Goal: Task Accomplishment & Management: Manage account settings

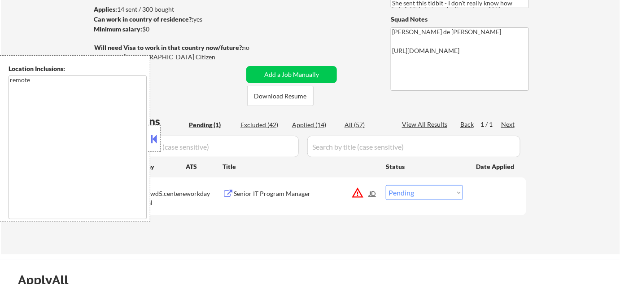
scroll to position [122, 0]
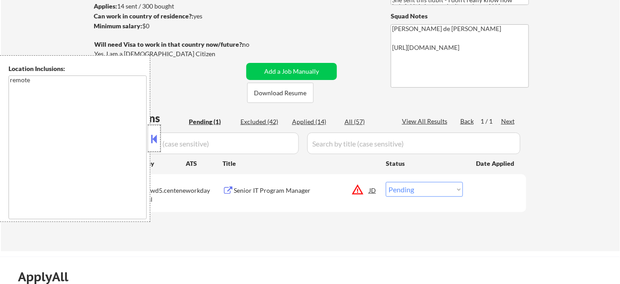
click at [155, 146] on div at bounding box center [154, 138] width 13 height 27
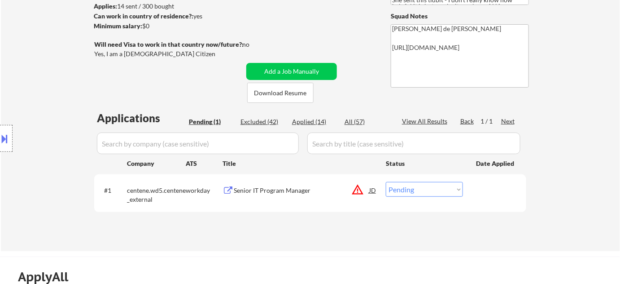
click at [360, 190] on button "warning_amber" at bounding box center [357, 189] width 13 height 13
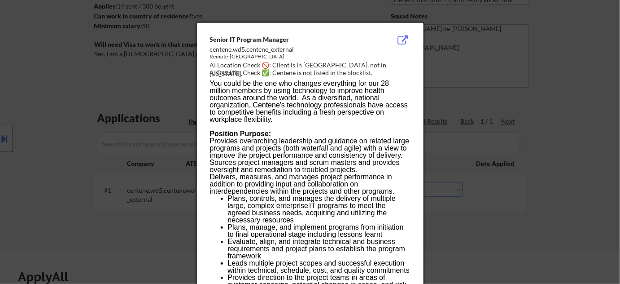
click at [485, 199] on div at bounding box center [310, 142] width 620 height 284
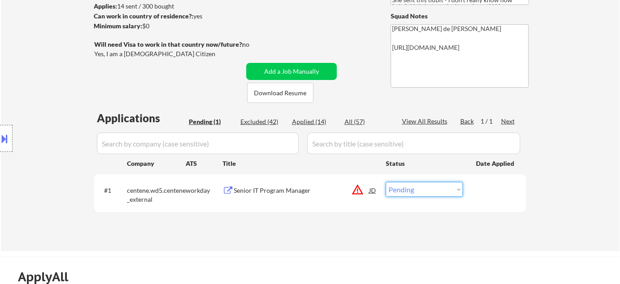
drag, startPoint x: 460, startPoint y: 188, endPoint x: 456, endPoint y: 183, distance: 7.4
click at [460, 188] on select "Choose an option... Pending Applied Excluded (Questions) Excluded (Expired) Exc…" at bounding box center [424, 189] width 77 height 15
select select ""excluded__location_""
click at [386, 182] on select "Choose an option... Pending Applied Excluded (Questions) Excluded (Expired) Exc…" at bounding box center [424, 189] width 77 height 15
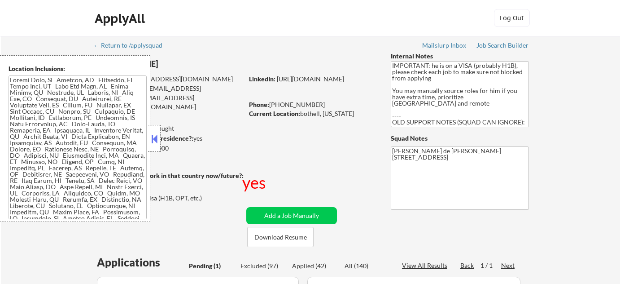
select select ""pending""
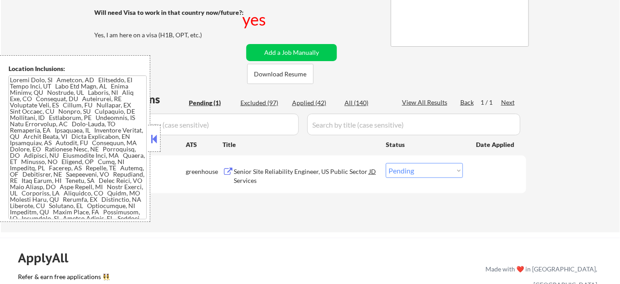
click at [153, 137] on button at bounding box center [154, 138] width 10 height 13
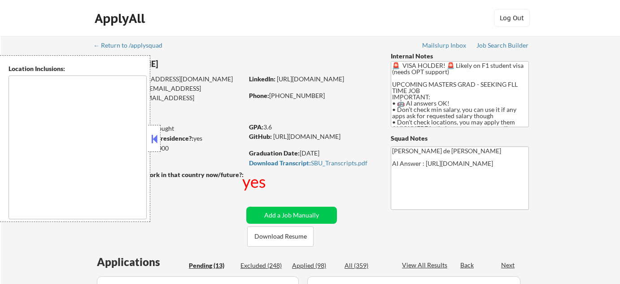
select select ""pending""
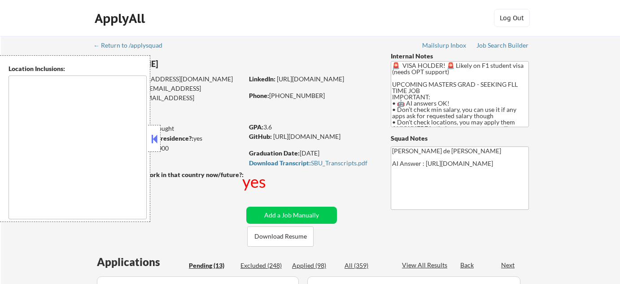
select select ""pending""
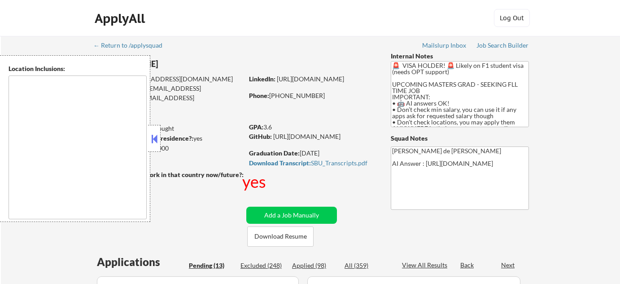
select select ""pending""
type textarea "country:US"
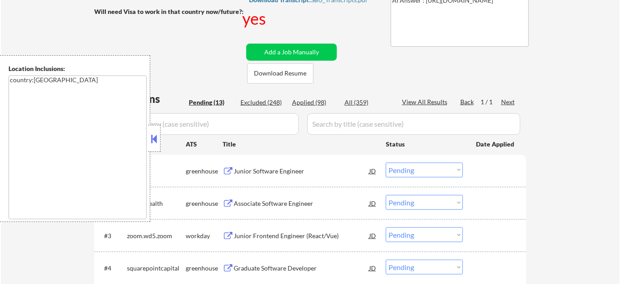
click at [157, 133] on button at bounding box center [154, 138] width 10 height 13
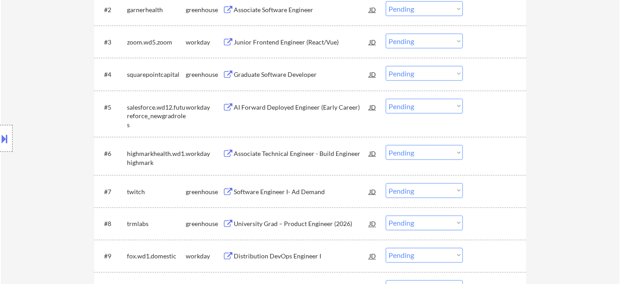
scroll to position [285, 0]
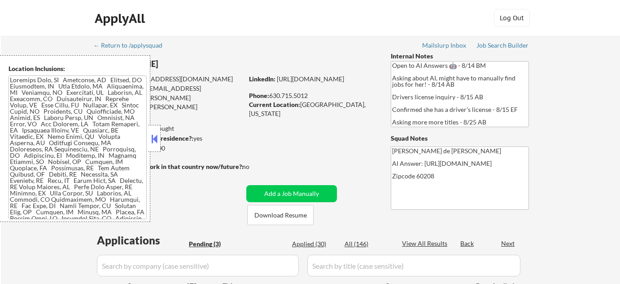
select select ""pending""
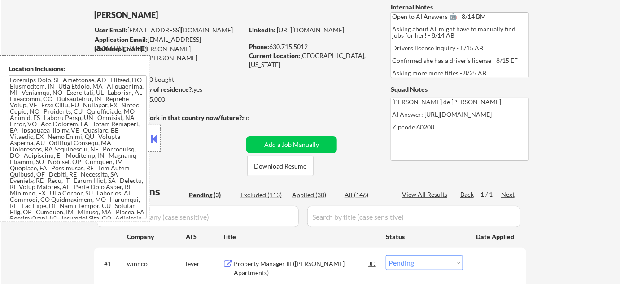
scroll to position [122, 0]
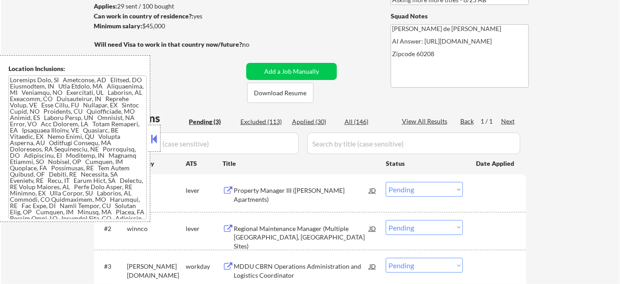
click at [158, 138] on button at bounding box center [154, 138] width 10 height 13
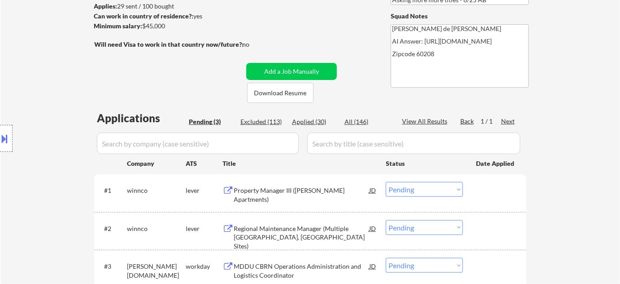
click at [274, 195] on div "Property Manager III (Patrick Sullivan Apartments)" at bounding box center [302, 194] width 136 height 17
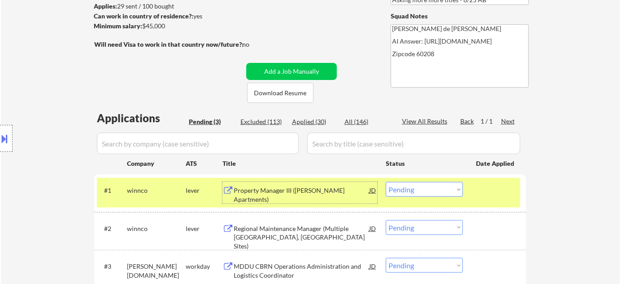
click at [319, 123] on div "Applied (30)" at bounding box center [314, 121] width 45 height 9
click at [267, 143] on input "input" at bounding box center [198, 143] width 202 height 22
select select ""applied""
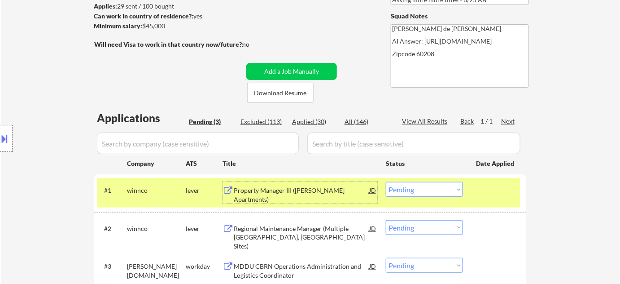
select select ""applied""
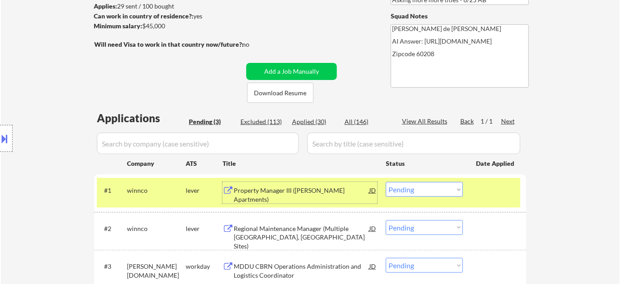
select select ""applied""
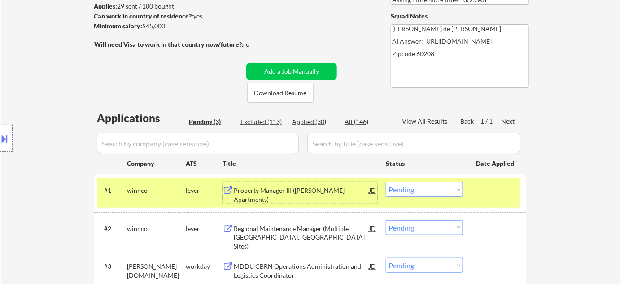
select select ""applied""
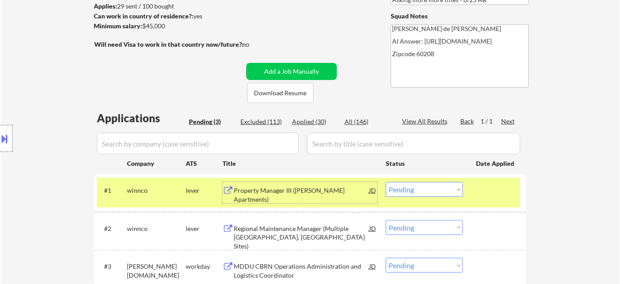
select select ""applied""
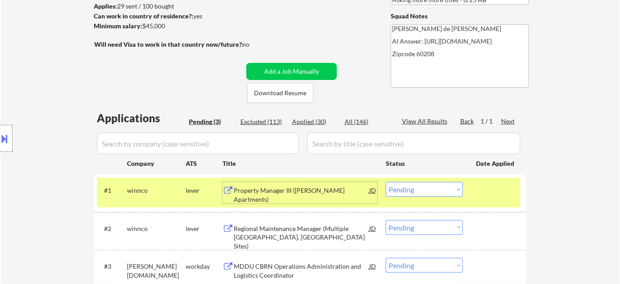
select select ""applied""
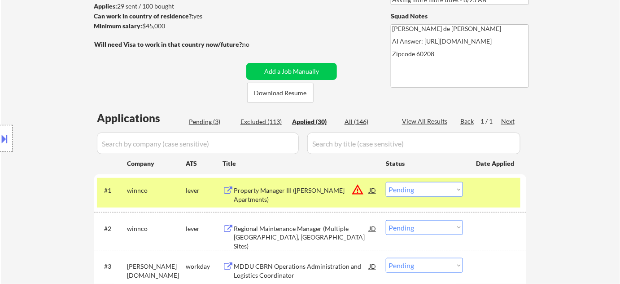
select select ""applied""
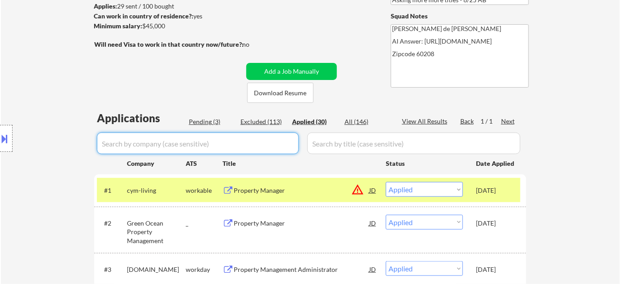
click at [265, 145] on input "input" at bounding box center [198, 143] width 202 height 22
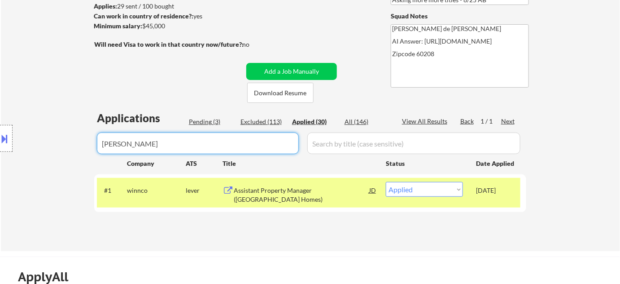
type input "winn"
drag, startPoint x: 216, startPoint y: 140, endPoint x: 50, endPoint y: 127, distance: 166.5
click at [50, 127] on body "← Return to /applysquad Mailslurp Inbox Job Search Builder Laura Gerdes User Em…" at bounding box center [310, 20] width 620 height 284
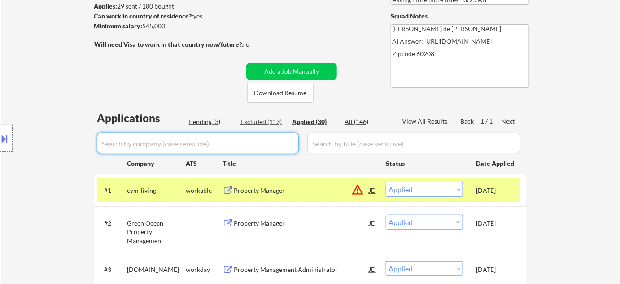
click at [200, 122] on div "Pending (3)" at bounding box center [211, 121] width 45 height 9
select select ""pending""
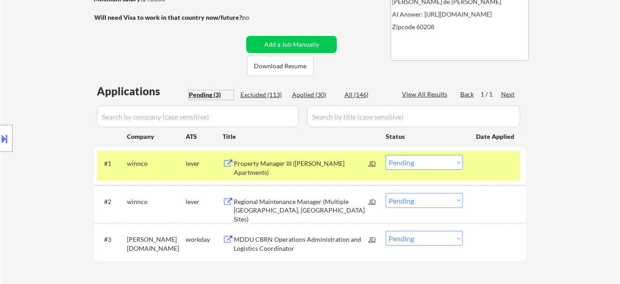
scroll to position [163, 0]
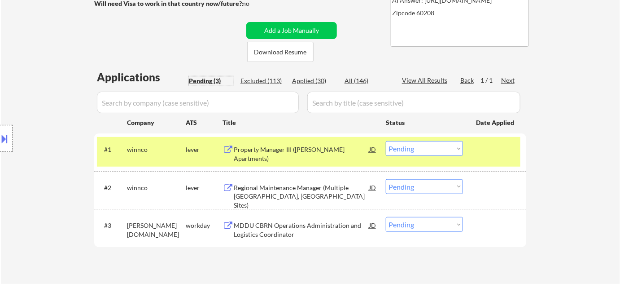
click at [445, 151] on select "Choose an option... Pending Applied Excluded (Questions) Excluded (Expired) Exc…" at bounding box center [424, 148] width 77 height 15
click at [386, 141] on select "Choose an option... Pending Applied Excluded (Questions) Excluded (Expired) Exc…" at bounding box center [424, 148] width 77 height 15
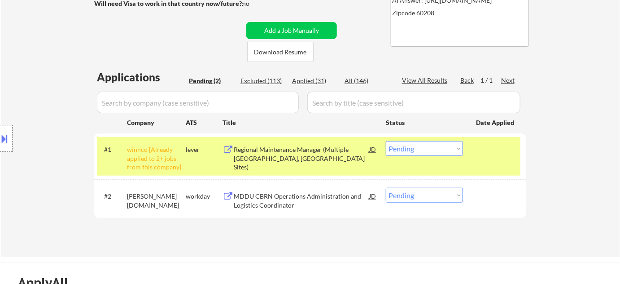
click at [307, 75] on div "Applications Pending (2) Excluded (113) Applied (31) All (146) View All Results…" at bounding box center [310, 155] width 432 height 170
click at [210, 82] on div "Pending (2)" at bounding box center [211, 80] width 45 height 9
click at [451, 145] on select "Choose an option... Pending Applied Excluded (Questions) Excluded (Expired) Exc…" at bounding box center [424, 148] width 77 height 15
click at [386, 141] on select "Choose an option... Pending Applied Excluded (Questions) Excluded (Expired) Exc…" at bounding box center [424, 148] width 77 height 15
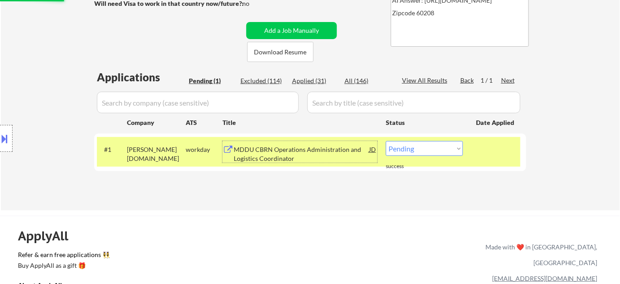
click at [276, 150] on div "MDDU CBRN Operations Administration and Logistics Coordinator" at bounding box center [302, 153] width 136 height 17
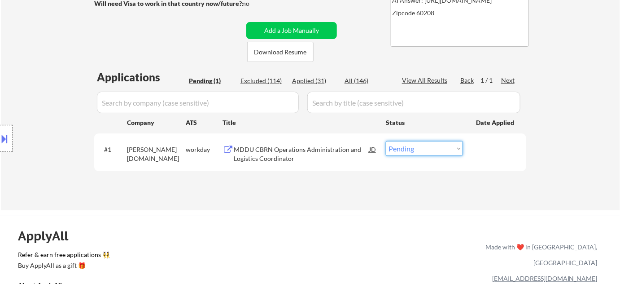
click at [445, 150] on select "Choose an option... Pending Applied Excluded (Questions) Excluded (Expired) Exc…" at bounding box center [424, 148] width 77 height 15
select select ""excluded__bad_match_""
click at [386, 141] on select "Choose an option... Pending Applied Excluded (Questions) Excluded (Expired) Exc…" at bounding box center [424, 148] width 77 height 15
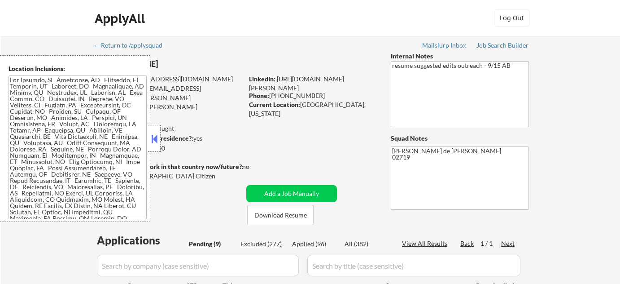
select select ""pending""
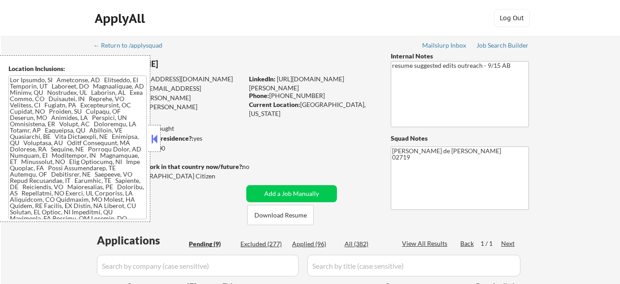
select select ""pending""
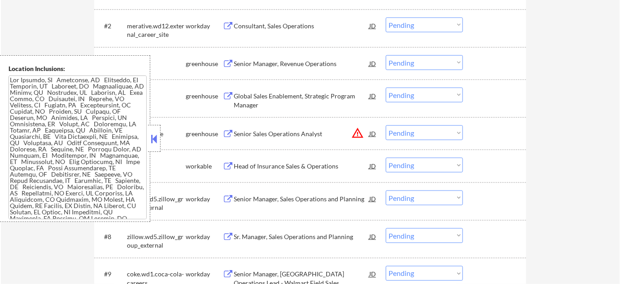
scroll to position [408, 0]
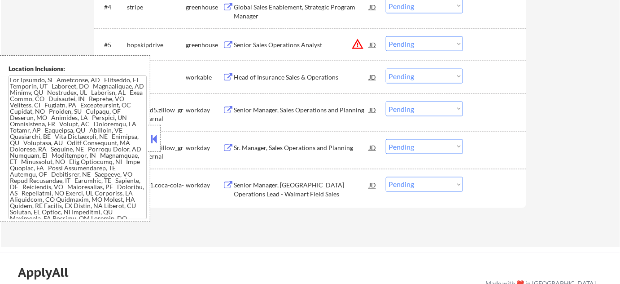
click at [153, 131] on div at bounding box center [154, 138] width 13 height 27
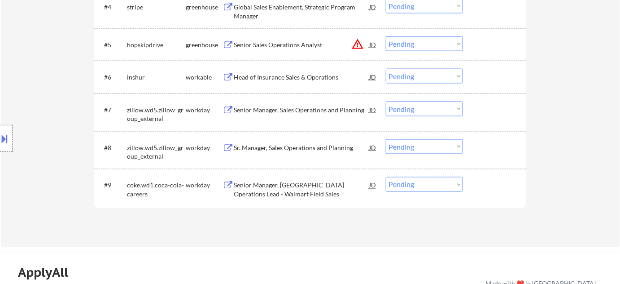
click at [359, 40] on button "warning_amber" at bounding box center [357, 44] width 13 height 13
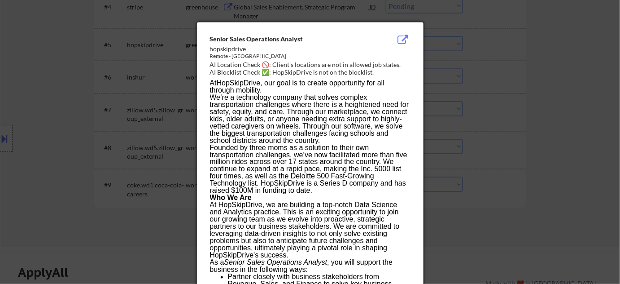
click at [579, 111] on div at bounding box center [310, 142] width 620 height 284
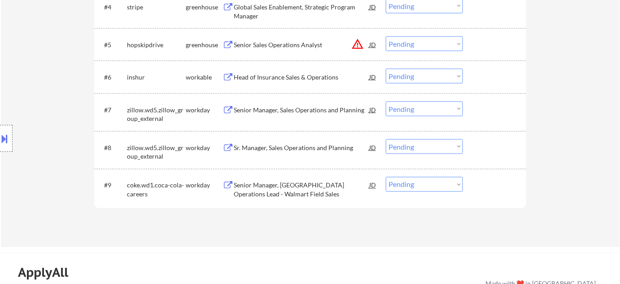
click at [444, 43] on select "Choose an option... Pending Applied Excluded (Questions) Excluded (Expired) Exc…" at bounding box center [424, 43] width 77 height 15
click at [386, 36] on select "Choose an option... Pending Applied Excluded (Questions) Excluded (Expired) Exc…" at bounding box center [424, 43] width 77 height 15
select select ""pending""
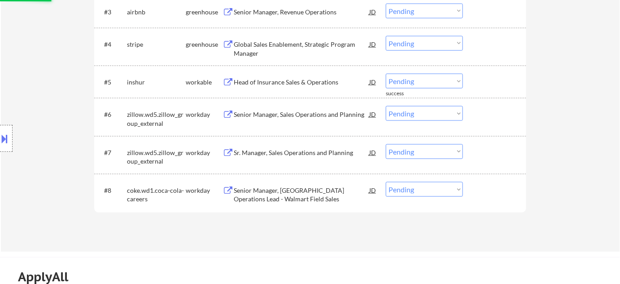
scroll to position [285, 0]
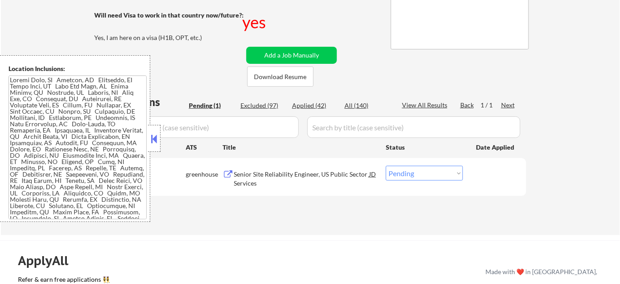
scroll to position [163, 0]
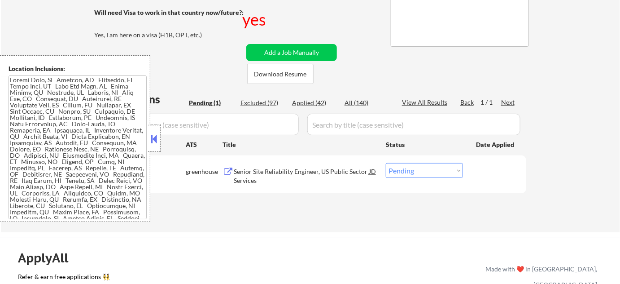
click at [156, 136] on button at bounding box center [154, 138] width 10 height 13
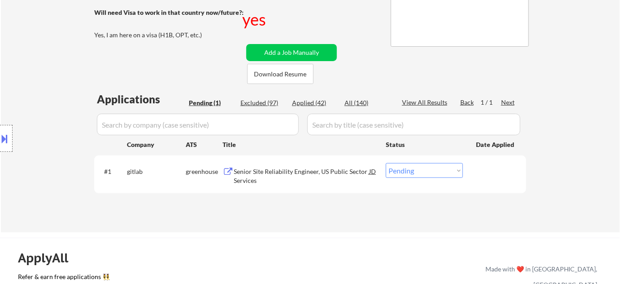
click at [279, 168] on div "Senior Site Reliability Engineer, US Public Sector Services" at bounding box center [302, 175] width 136 height 17
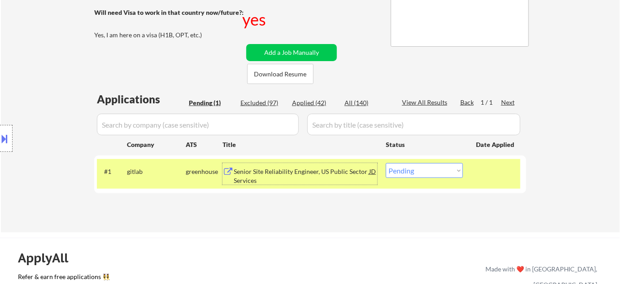
click at [415, 174] on select "Choose an option... Pending Applied Excluded (Questions) Excluded (Expired) Exc…" at bounding box center [424, 170] width 77 height 15
select select ""excluded__other_""
click at [386, 163] on select "Choose an option... Pending Applied Excluded (Questions) Excluded (Expired) Exc…" at bounding box center [424, 170] width 77 height 15
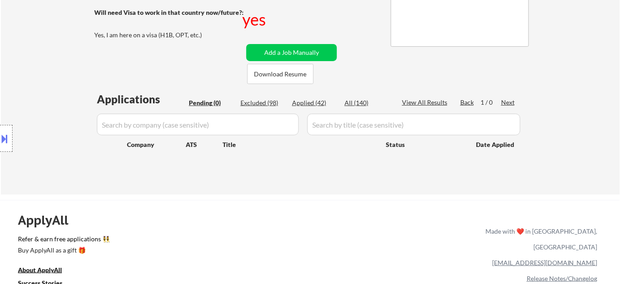
click at [277, 100] on div "Excluded (98)" at bounding box center [263, 102] width 45 height 9
click at [276, 104] on div "Excluded (98)" at bounding box center [263, 102] width 45 height 9
click at [271, 98] on div "Excluded (98)" at bounding box center [263, 102] width 45 height 9
select select ""excluded__expired_""
select select ""excluded__other_""
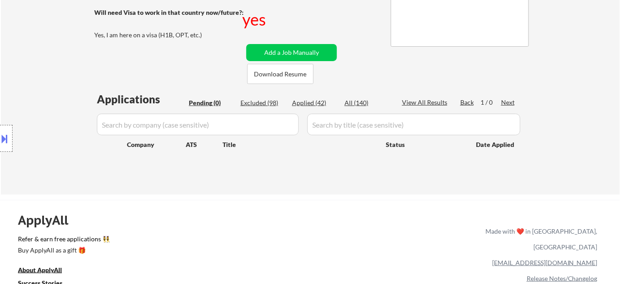
select select ""excluded__other_""
select select ""excluded__bad_match_""
select select ""excluded__expired_""
select select ""excluded__bad_match_""
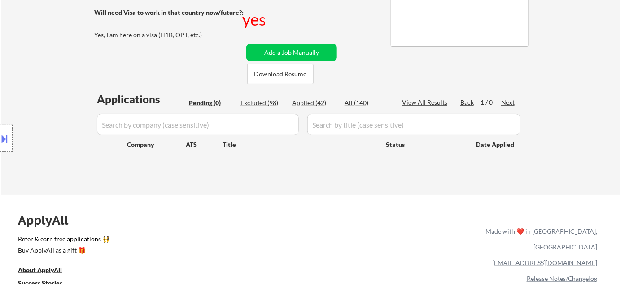
select select ""excluded__location_""
select select ""excluded""
select select ""excluded__bad_match_""
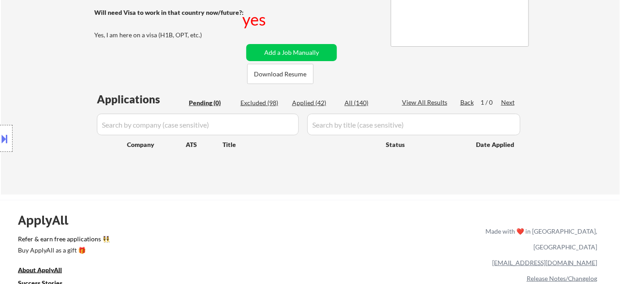
select select ""excluded__bad_match_""
select select ""excluded""
select select ""excluded__other_""
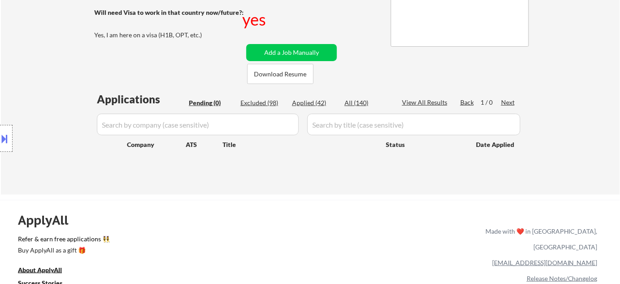
select select ""excluded__location_""
select select ""excluded__expired_""
select select ""excluded__bad_match_""
select select ""excluded__expired_""
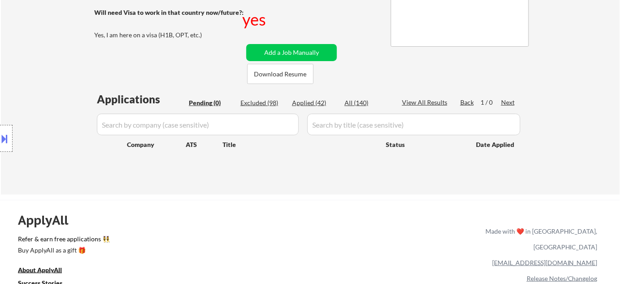
select select ""excluded__other_""
select select ""excluded__location_""
select select ""excluded__bad_match_""
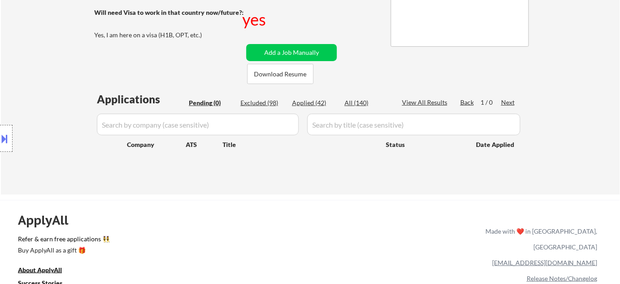
select select ""excluded""
select select ""excluded__bad_match_""
select select ""excluded__expired_""
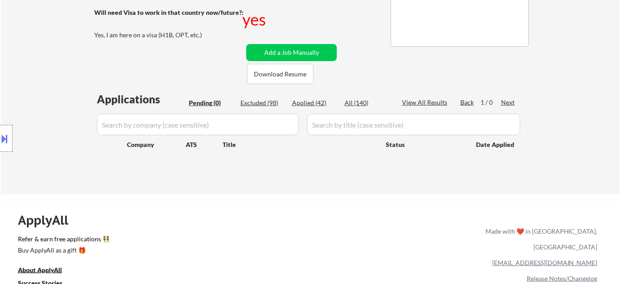
select select ""excluded__bad_match_""
select select ""excluded__other_""
select select ""excluded__expired_""
select select ""excluded__bad_match_""
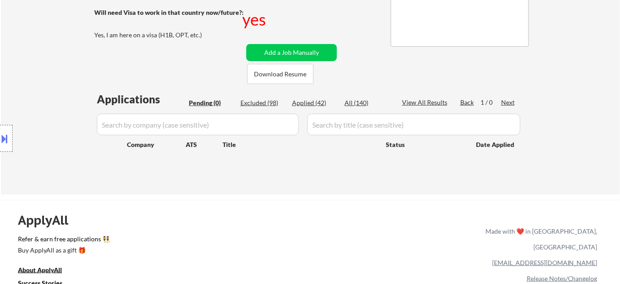
select select ""excluded__bad_match_""
select select ""excluded__other_""
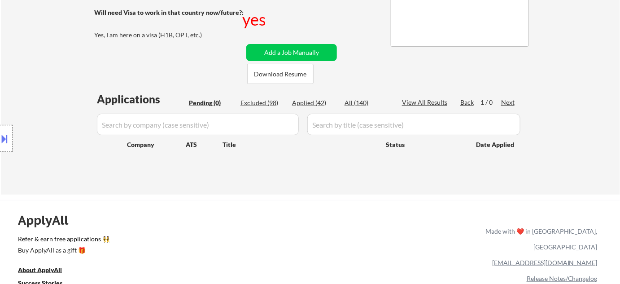
select select ""excluded__other_""
select select ""excluded__location_""
select select ""excluded__bad_match_""
select select ""excluded__other_""
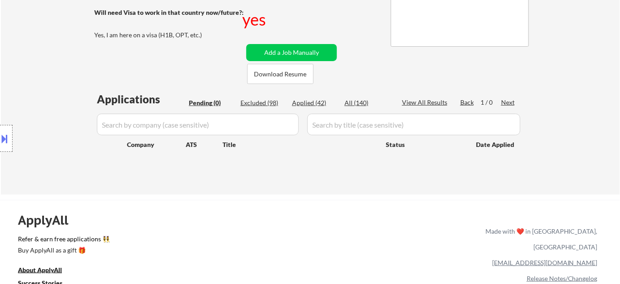
select select ""excluded__expired_""
select select ""excluded__bad_match_""
select select ""excluded__expired_""
select select ""excluded""
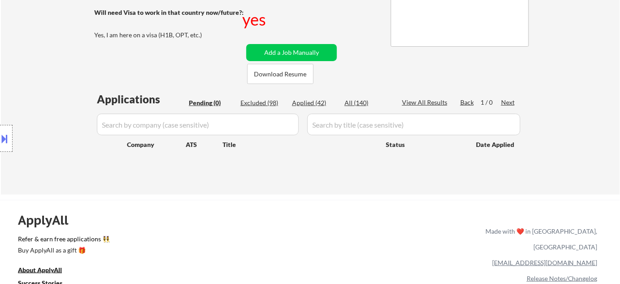
select select ""excluded__blocklist_""
select select ""excluded__bad_match_""
select select ""excluded""
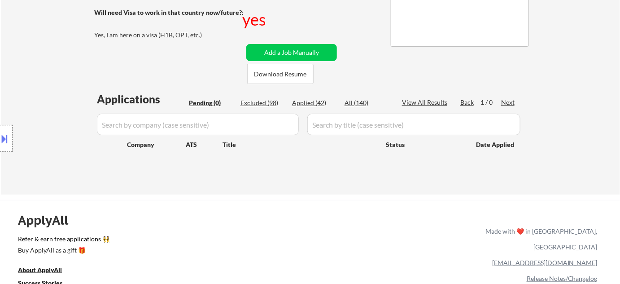
select select ""excluded__bad_match_""
select select ""excluded__expired_""
select select ""excluded__bad_match_""
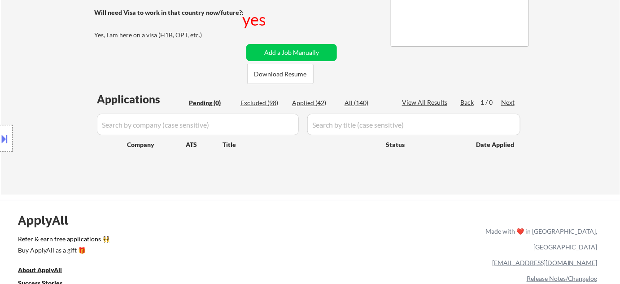
select select ""excluded__expired_""
select select ""excluded__bad_match_""
select select ""excluded__expired_""
select select ""excluded__blocklist_""
select select ""excluded__expired_""
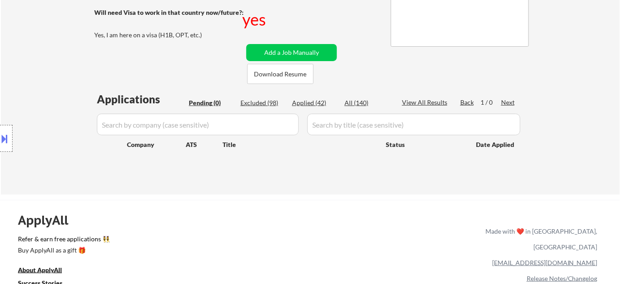
select select ""excluded__location_""
select select ""excluded__bad_match_""
select select ""excluded__location_""
select select ""excluded""
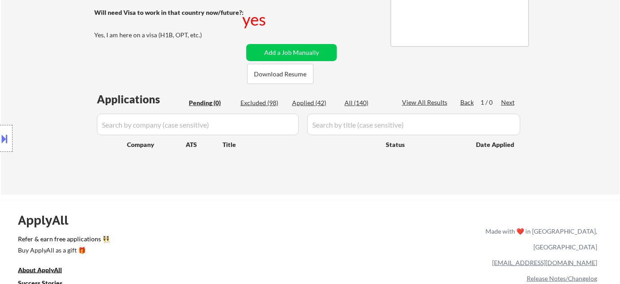
select select ""excluded__bad_match_""
select select ""excluded__other_""
select select ""excluded__expired_""
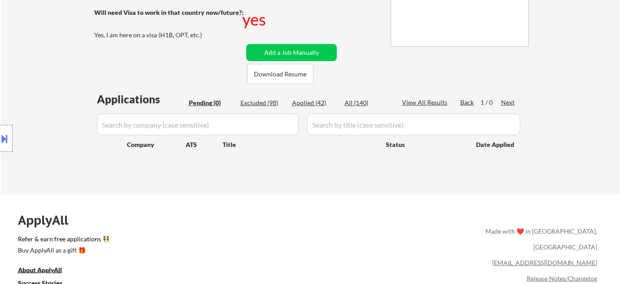
select select ""excluded__bad_match_""
select select ""excluded__expired_""
select select ""excluded__bad_match_""
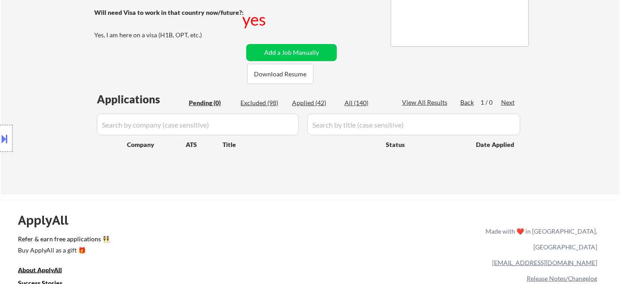
select select ""excluded__bad_match_""
select select ""excluded__expired_""
select select ""excluded__bad_match_""
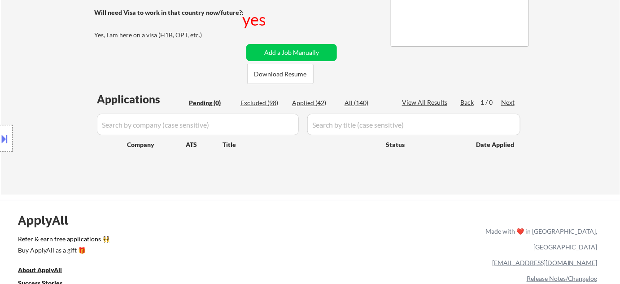
select select ""excluded__expired_""
select select ""excluded__bad_match_""
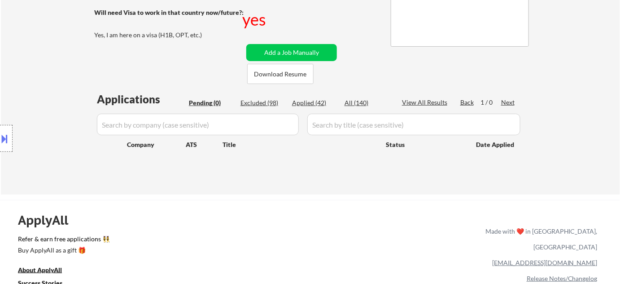
select select ""excluded__bad_match_""
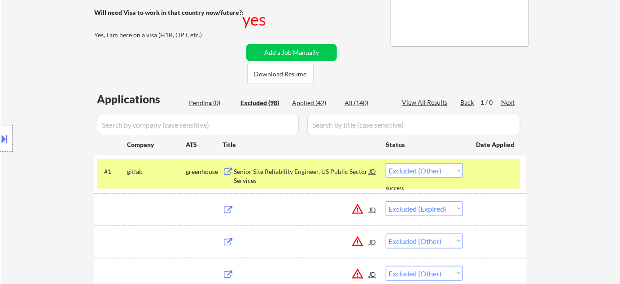
select select ""excluded__expired_""
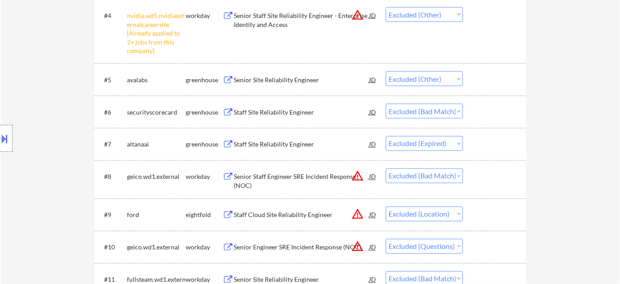
scroll to position [449, 0]
